Goal: Task Accomplishment & Management: Complete application form

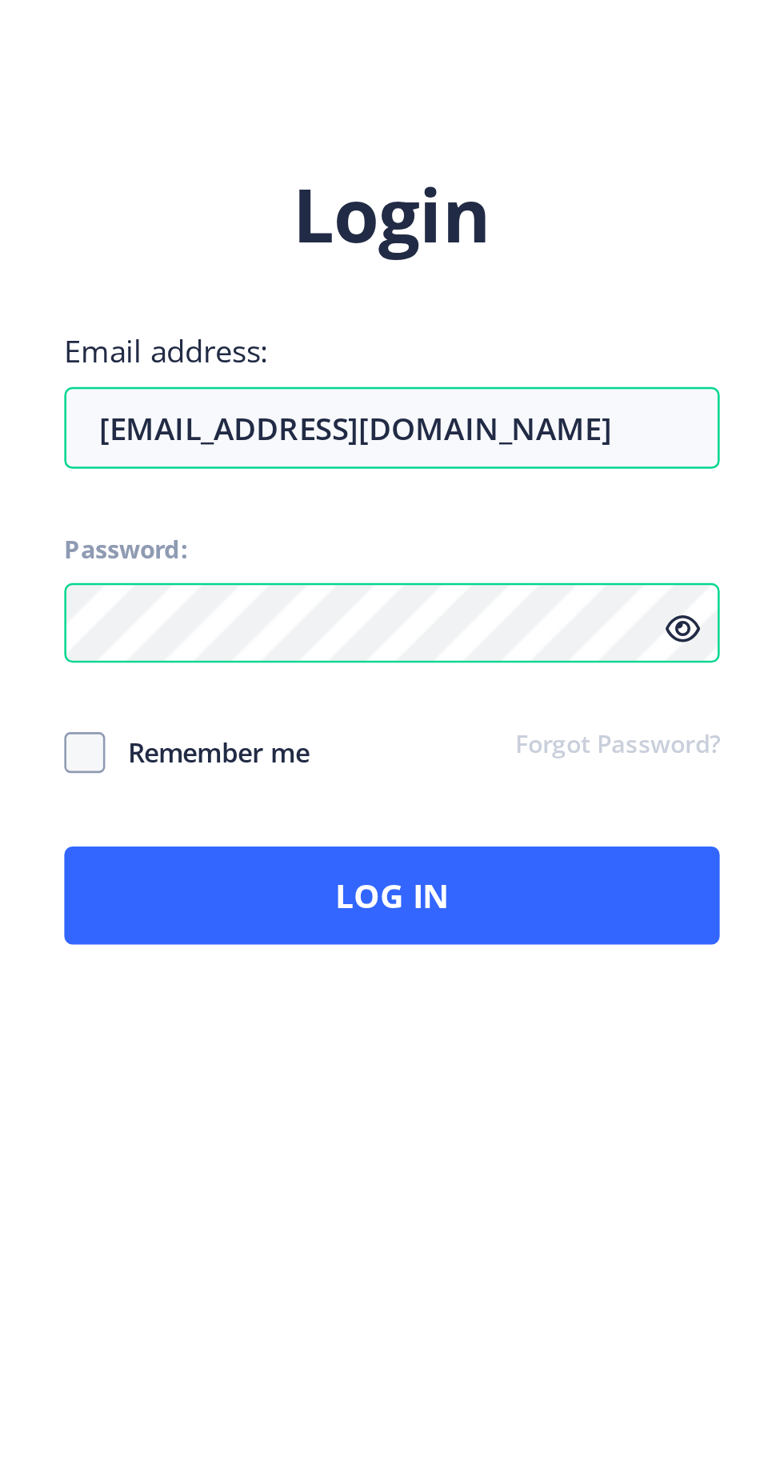
click at [491, 812] on span "Remember me" at bounding box center [496, 802] width 80 height 19
click at [441, 803] on input "Remember me" at bounding box center [440, 803] width 1 height 1
click at [440, 811] on span at bounding box center [448, 803] width 16 height 16
click at [446, 811] on span at bounding box center [448, 803] width 16 height 16
click at [465, 812] on span "Remember me" at bounding box center [496, 802] width 80 height 19
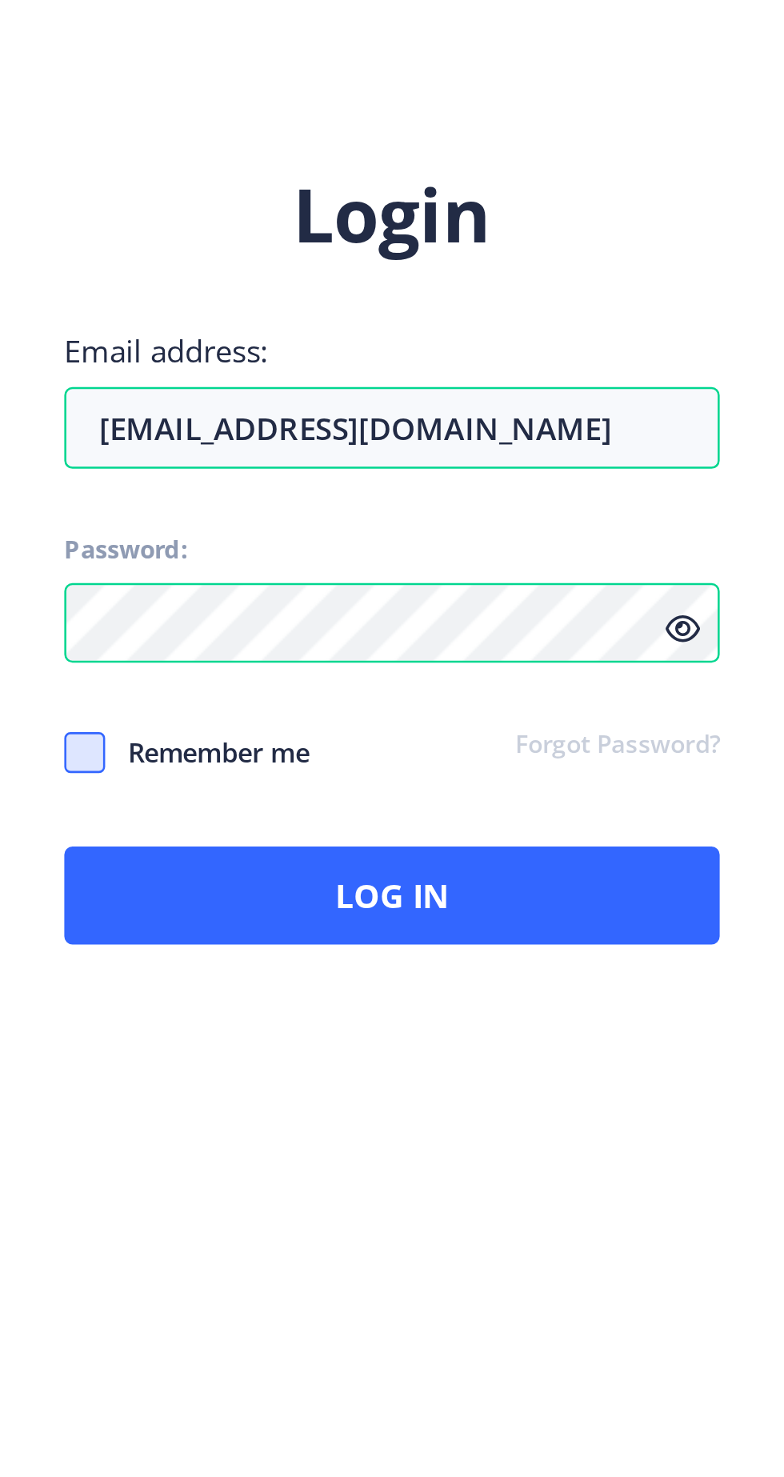
click at [440, 811] on span at bounding box center [448, 803] width 16 height 16
click at [495, 848] on div "Login Email address: [EMAIL_ADDRESS][DOMAIN_NAME] Password: Remember me Forgot …" at bounding box center [568, 725] width 257 height 305
click at [476, 812] on span "Remember me" at bounding box center [496, 802] width 80 height 19
click at [440, 811] on span at bounding box center [448, 803] width 16 height 16
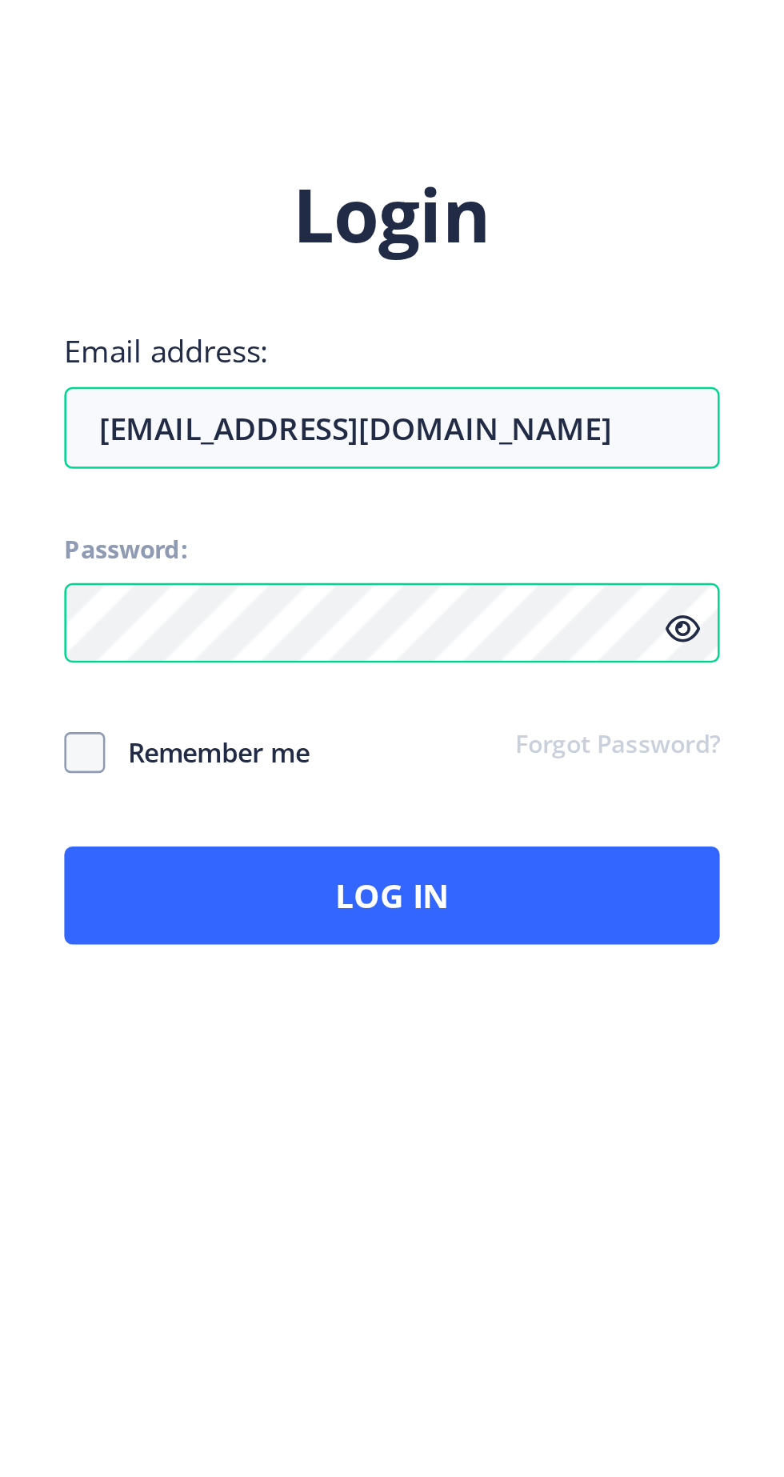
click at [456, 812] on span "Remember me" at bounding box center [496, 802] width 80 height 19
click at [451, 811] on span at bounding box center [448, 803] width 16 height 16
click at [441, 803] on input "Remember me" at bounding box center [440, 803] width 1 height 1
checkbox input "true"
click at [465, 812] on span "Remember me" at bounding box center [496, 802] width 80 height 19
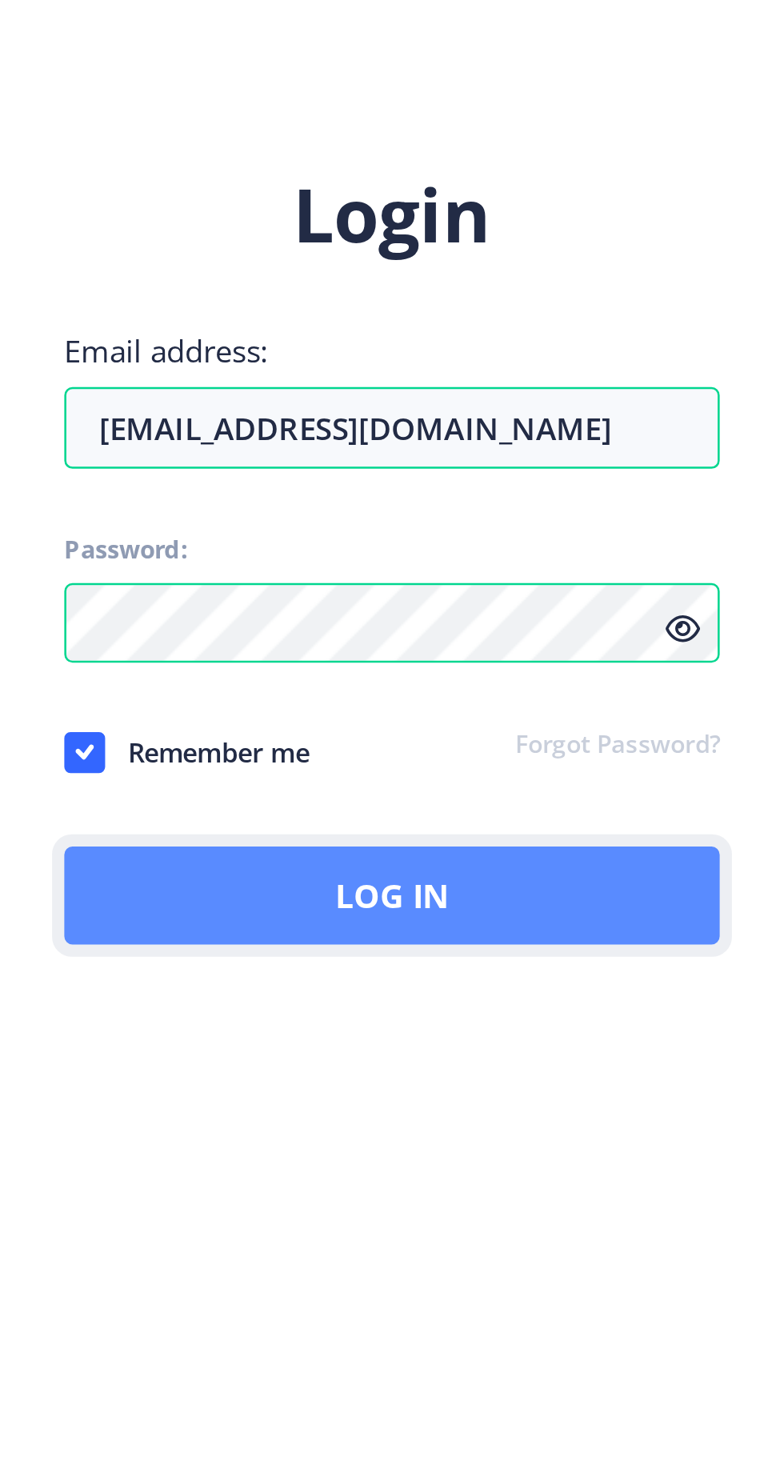
click at [574, 878] on button "Log In" at bounding box center [568, 858] width 257 height 38
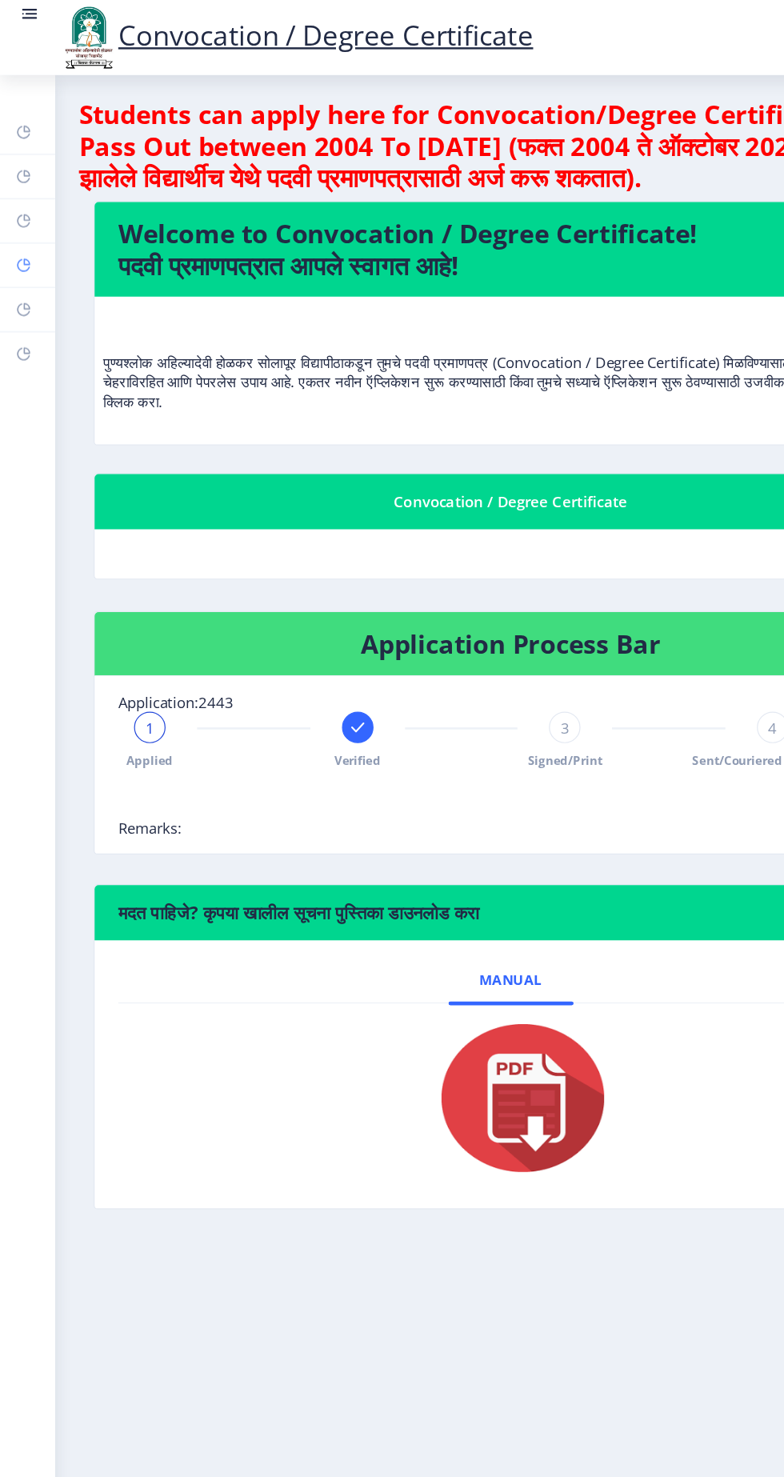
click at [19, 210] on icon at bounding box center [22, 213] width 6 height 6
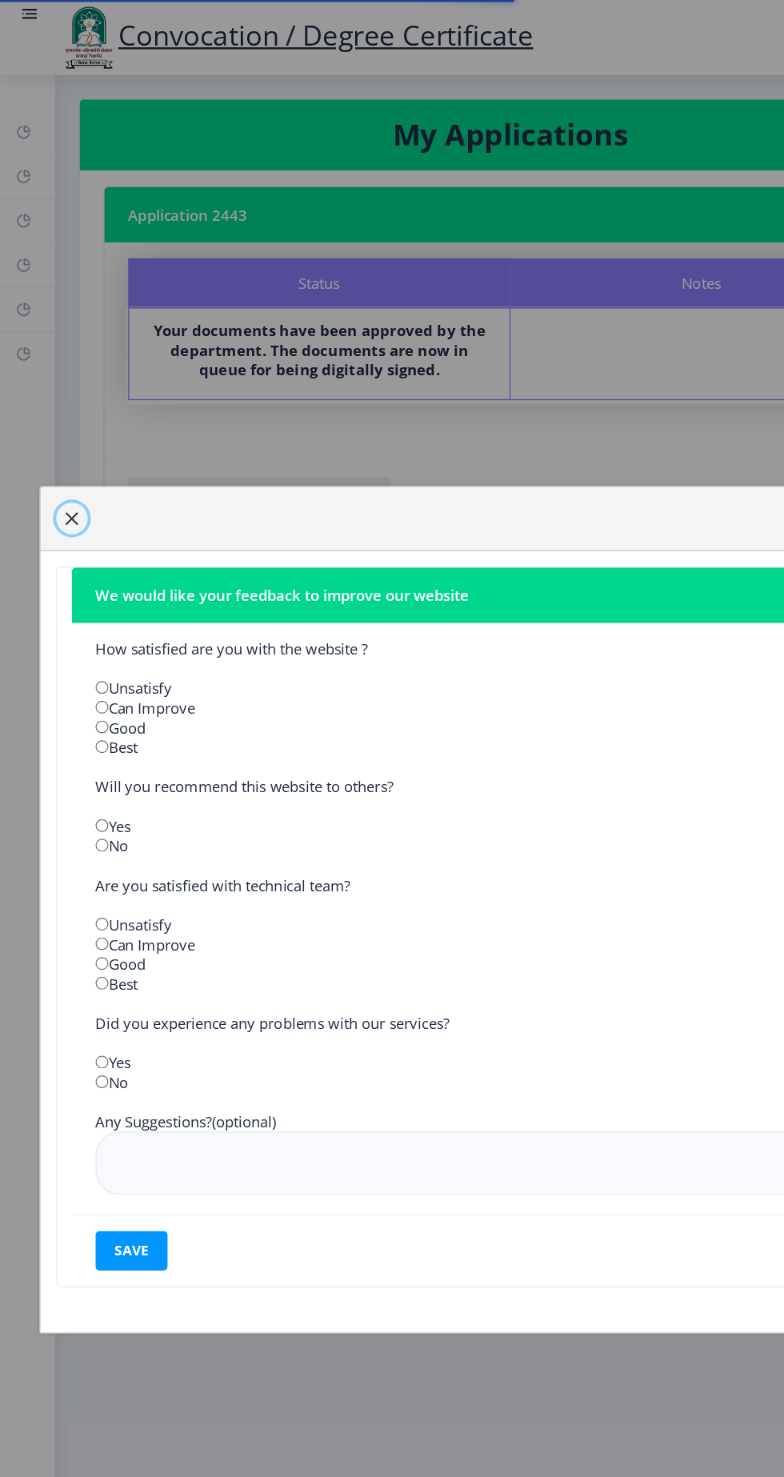
click at [65, 427] on span "button" at bounding box center [58, 421] width 13 height 13
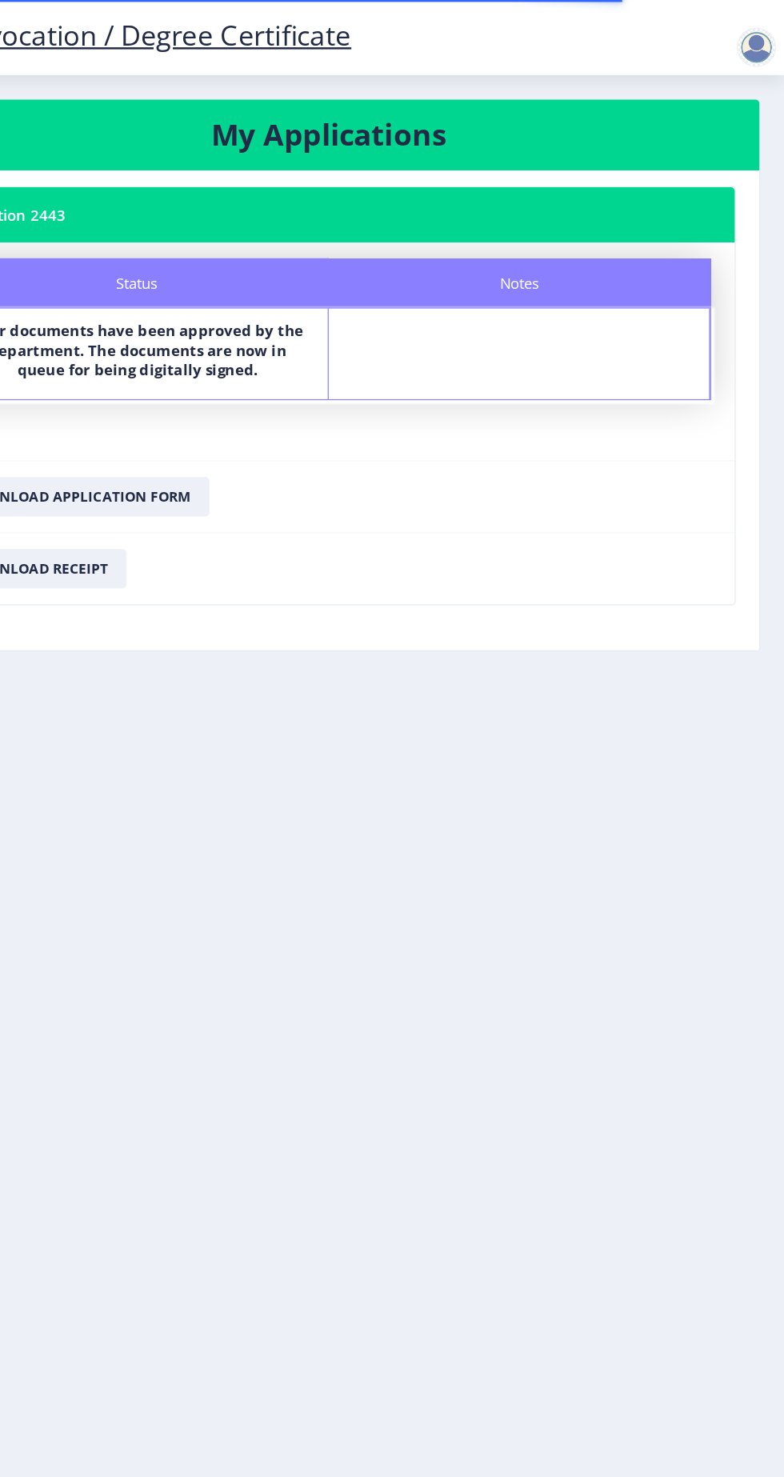
click at [763, 36] on div at bounding box center [762, 38] width 32 height 32
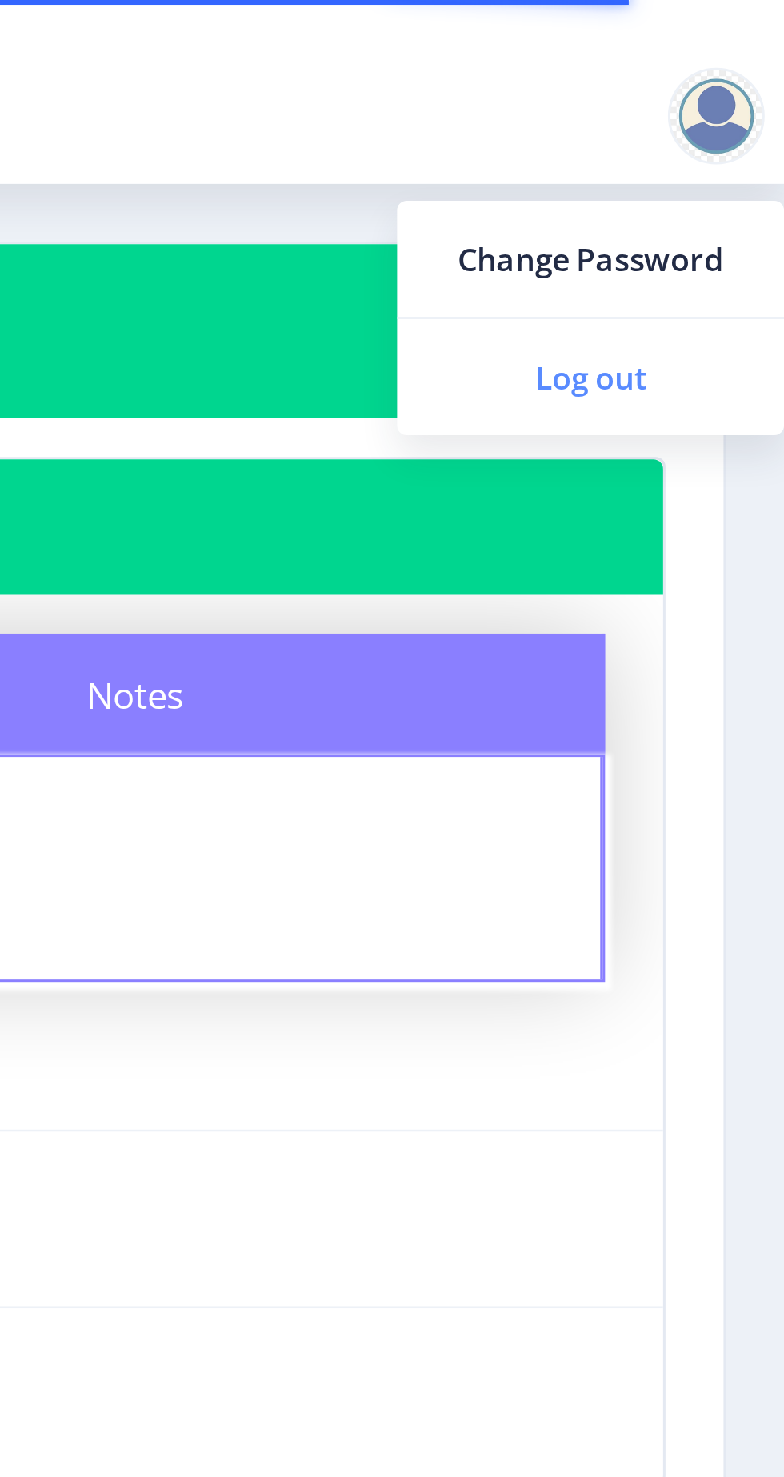
click at [739, 124] on span "Log out" at bounding box center [720, 124] width 102 height 19
